Goal: Task Accomplishment & Management: Use online tool/utility

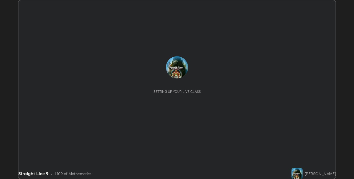
scroll to position [179, 354]
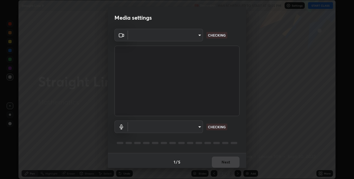
type input "8a437219b1c9d5fef93d1ec40e095ac8837f64dae60836980dab15105ba84f43"
type input "8b03dfe00df41579c2e68c2a8f86c5c3b417a10a4e389e2de265caeca052d5a4"
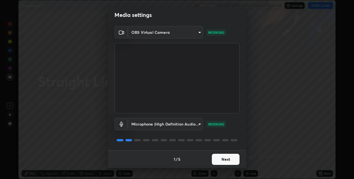
click at [223, 163] on button "Next" at bounding box center [226, 158] width 28 height 11
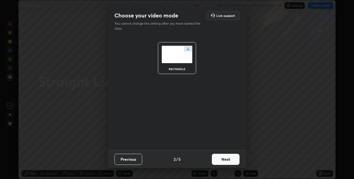
scroll to position [0, 0]
click at [223, 162] on button "Next" at bounding box center [226, 158] width 28 height 11
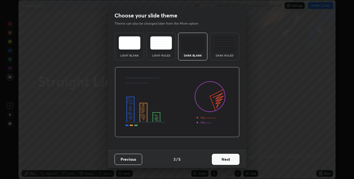
click at [221, 162] on button "Next" at bounding box center [226, 158] width 28 height 11
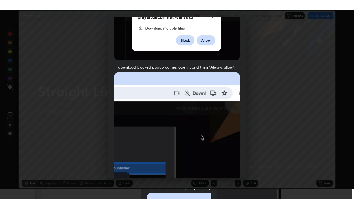
scroll to position [116, 0]
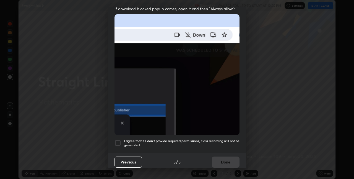
click at [221, 160] on div "Previous 5 / 5 Done" at bounding box center [177, 162] width 138 height 18
click at [117, 141] on div at bounding box center [117, 142] width 7 height 7
click at [227, 161] on button "Done" at bounding box center [226, 161] width 28 height 11
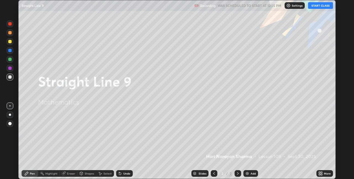
click at [322, 6] on button "START CLASS" at bounding box center [320, 5] width 25 height 7
click at [321, 174] on icon at bounding box center [321, 173] width 1 height 1
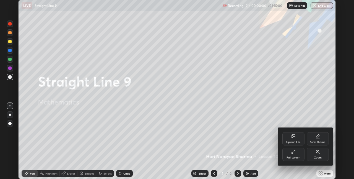
click at [294, 156] on div "Full screen" at bounding box center [293, 157] width 14 height 3
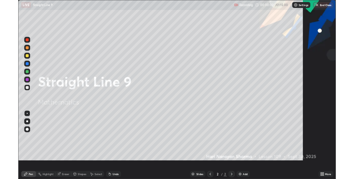
scroll to position [199, 354]
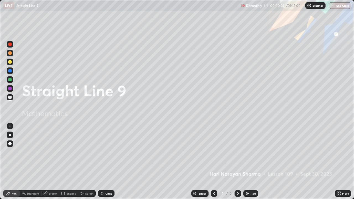
click at [153, 178] on div "Slides 2 / 2 Add" at bounding box center [224, 193] width 220 height 11
click at [106, 178] on div "Undo" at bounding box center [106, 193] width 17 height 7
click at [106, 178] on div "Undo" at bounding box center [108, 193] width 7 height 3
click at [105, 178] on div "Undo" at bounding box center [108, 193] width 7 height 3
click at [109, 178] on div "Undo" at bounding box center [108, 193] width 7 height 3
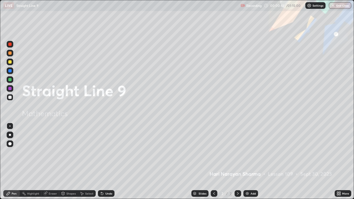
click at [238, 178] on icon at bounding box center [237, 193] width 4 height 4
click at [247, 178] on img at bounding box center [247, 193] width 4 height 4
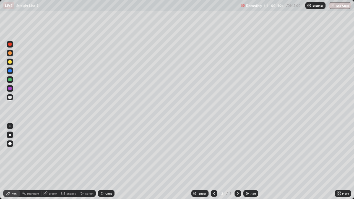
click at [237, 178] on icon at bounding box center [237, 193] width 4 height 4
click at [248, 178] on img at bounding box center [247, 193] width 4 height 4
click at [214, 178] on icon at bounding box center [214, 193] width 2 height 3
click at [213, 178] on div at bounding box center [214, 193] width 7 height 7
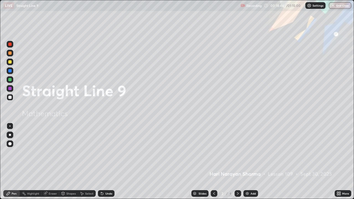
click at [238, 178] on icon at bounding box center [237, 193] width 4 height 4
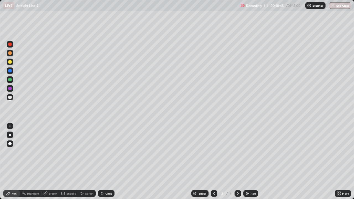
click at [239, 178] on icon at bounding box center [237, 193] width 4 height 4
click at [213, 178] on icon at bounding box center [214, 193] width 4 height 4
click at [87, 178] on div "Select" at bounding box center [87, 193] width 18 height 7
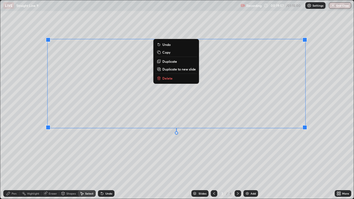
click at [180, 82] on div "0 ° Undo Copy Duplicate Duplicate to new slide Delete" at bounding box center [176, 99] width 353 height 198
click at [179, 76] on button "Delete" at bounding box center [176, 78] width 41 height 7
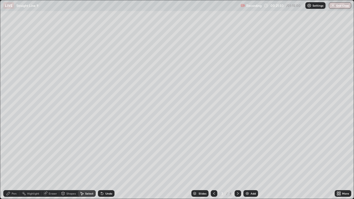
click at [11, 178] on div "Pen" at bounding box center [11, 193] width 17 height 7
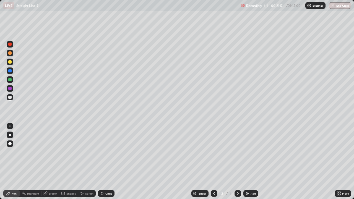
click at [8, 97] on div at bounding box center [9, 97] width 3 height 3
click at [9, 64] on div at bounding box center [10, 62] width 7 height 7
click at [90, 178] on div "Select" at bounding box center [87, 193] width 18 height 7
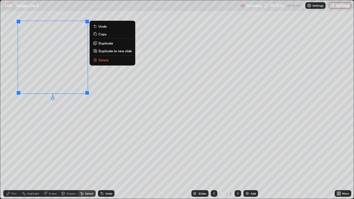
click at [115, 60] on button "Delete" at bounding box center [112, 60] width 41 height 7
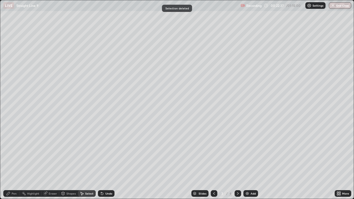
click at [11, 178] on icon at bounding box center [8, 193] width 4 height 4
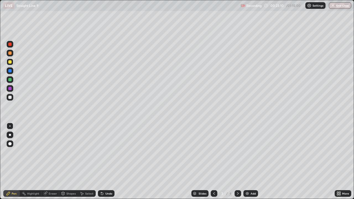
click at [9, 96] on div at bounding box center [9, 97] width 3 height 3
click at [234, 178] on div at bounding box center [237, 193] width 7 height 7
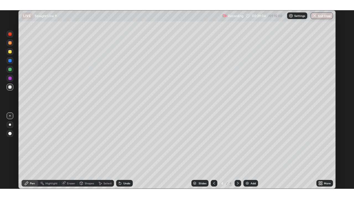
scroll to position [27461, 27285]
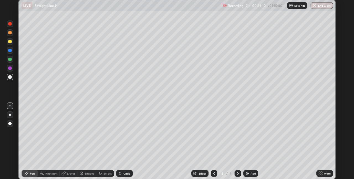
click at [324, 174] on div "More" at bounding box center [327, 173] width 7 height 3
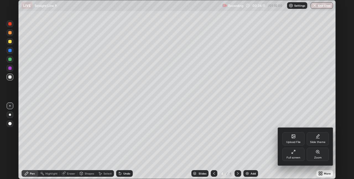
click at [301, 155] on div "Full screen" at bounding box center [293, 153] width 22 height 13
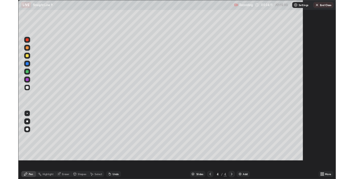
scroll to position [199, 354]
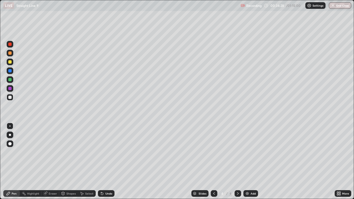
click at [240, 178] on div at bounding box center [237, 193] width 7 height 7
click at [248, 178] on div "Add" at bounding box center [250, 193] width 15 height 7
click at [11, 63] on div at bounding box center [9, 61] width 3 height 3
click at [237, 178] on icon at bounding box center [237, 193] width 4 height 4
click at [248, 178] on div "Add" at bounding box center [250, 193] width 15 height 7
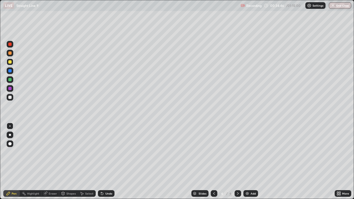
click at [8, 97] on div at bounding box center [10, 97] width 7 height 7
click at [10, 43] on div at bounding box center [9, 44] width 3 height 3
click at [51, 178] on div "Eraser" at bounding box center [53, 193] width 8 height 3
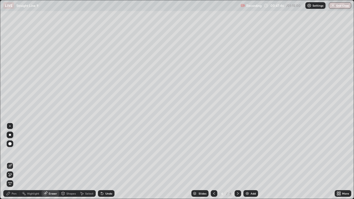
click at [11, 176] on icon at bounding box center [10, 174] width 4 height 5
click at [14, 178] on div "Pen" at bounding box center [14, 193] width 5 height 3
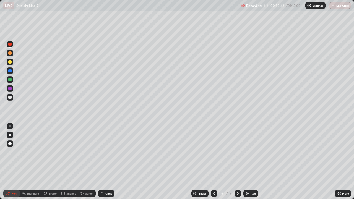
click at [90, 178] on div "Select" at bounding box center [87, 193] width 18 height 7
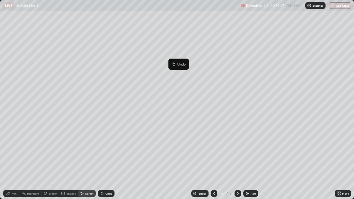
click at [171, 61] on button "Undo" at bounding box center [179, 64] width 16 height 7
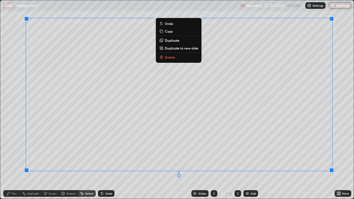
click at [163, 58] on icon at bounding box center [161, 57] width 4 height 4
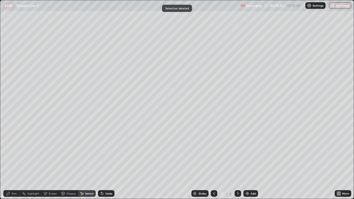
click at [215, 178] on icon at bounding box center [214, 193] width 4 height 4
click at [237, 178] on icon at bounding box center [237, 193] width 4 height 4
click at [213, 178] on icon at bounding box center [214, 193] width 4 height 4
click at [216, 178] on div at bounding box center [214, 193] width 7 height 7
click at [239, 178] on div at bounding box center [237, 193] width 7 height 7
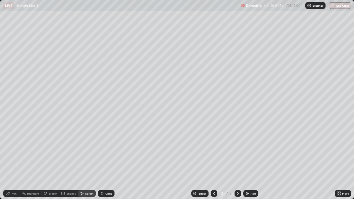
click at [237, 178] on icon at bounding box center [237, 193] width 4 height 4
click at [300, 75] on div "0 ° Undo Copy Duplicate Duplicate to new slide Delete" at bounding box center [176, 99] width 353 height 198
click at [14, 178] on div "Pen" at bounding box center [14, 193] width 5 height 3
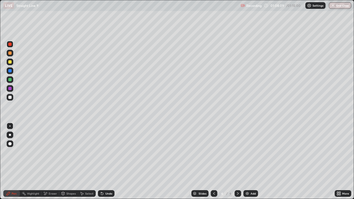
click at [11, 64] on div at bounding box center [10, 62] width 7 height 7
click at [338, 6] on button "End Class" at bounding box center [340, 5] width 22 height 7
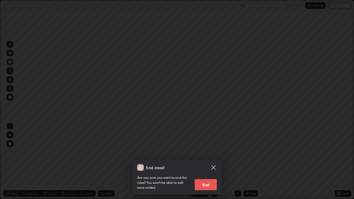
click at [204, 178] on button "End" at bounding box center [206, 184] width 22 height 11
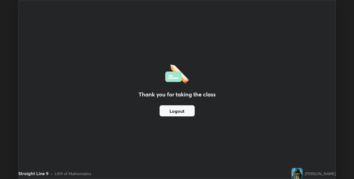
scroll to position [27461, 27285]
